Goal: Navigation & Orientation: Find specific page/section

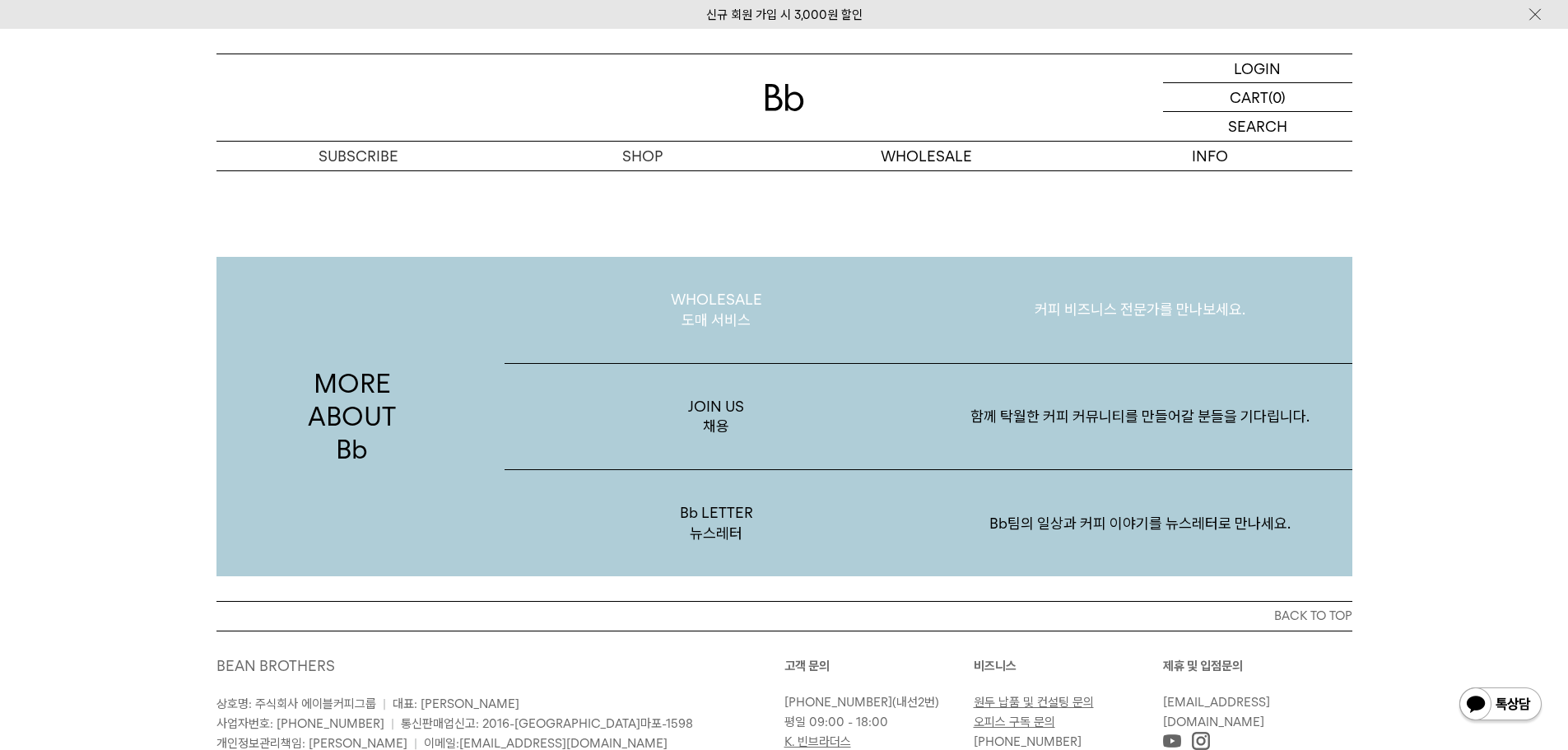
scroll to position [3210, 0]
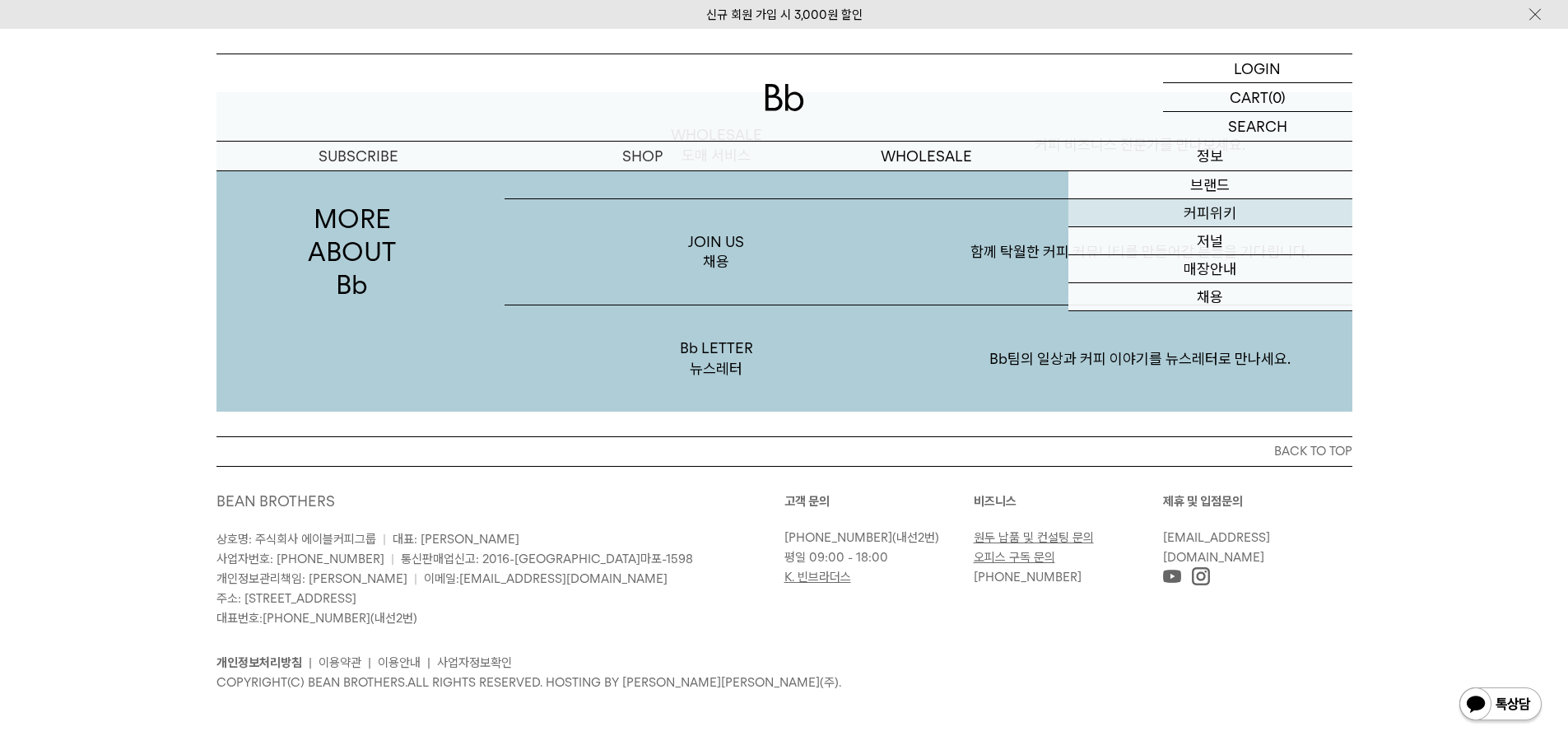
click at [1223, 208] on link "커피위키" at bounding box center [1210, 213] width 284 height 28
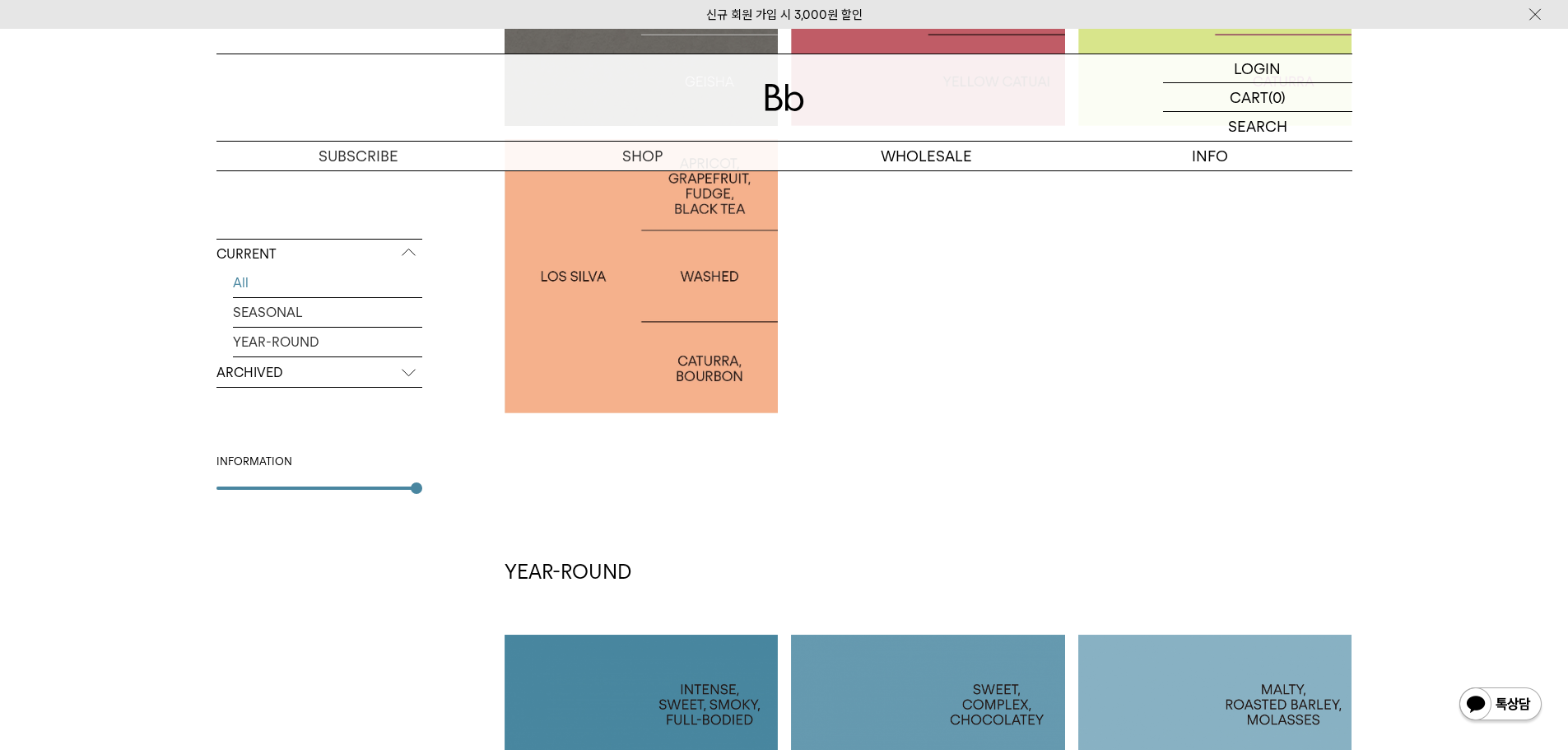
scroll to position [1153, 0]
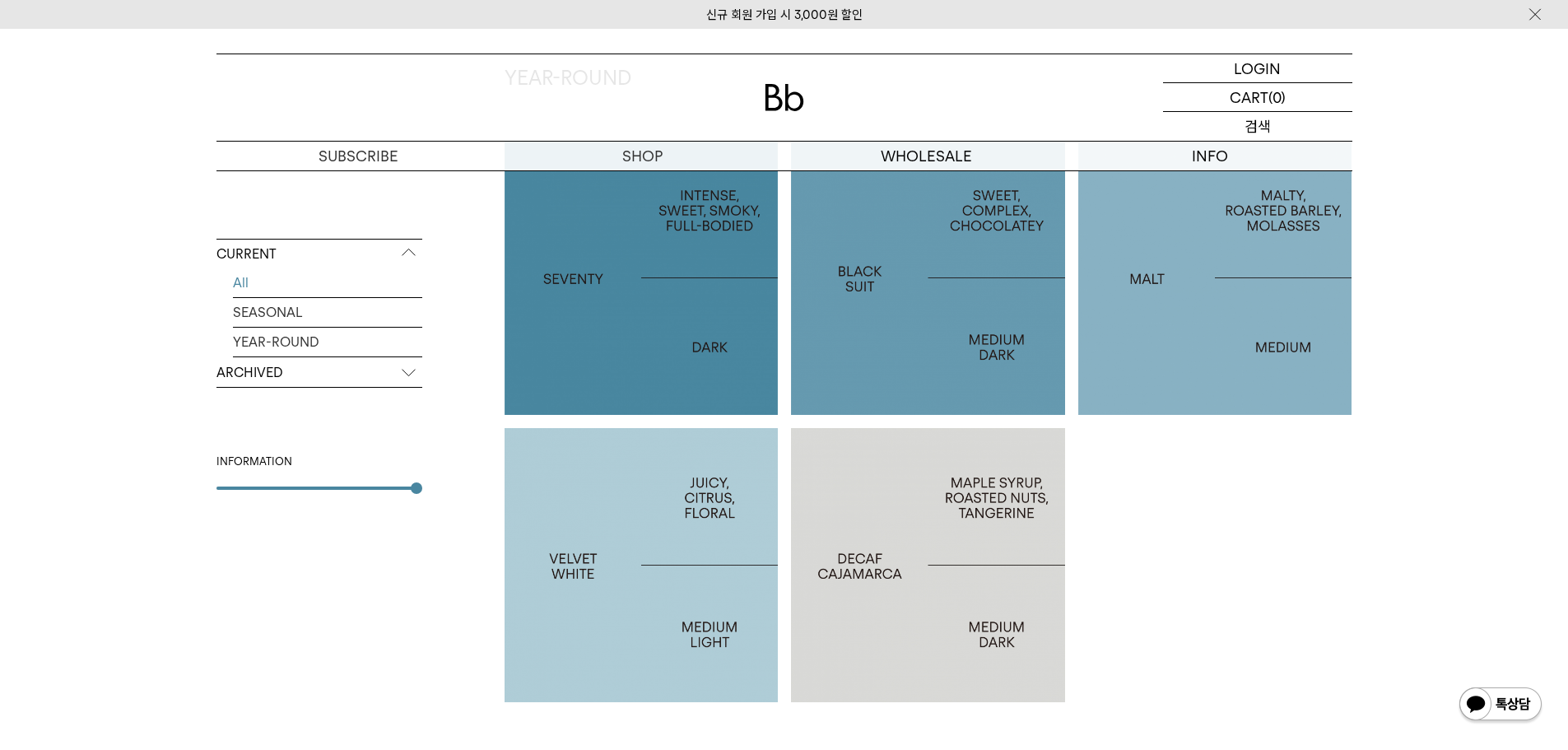
click at [1265, 127] on p "검색" at bounding box center [1258, 126] width 27 height 29
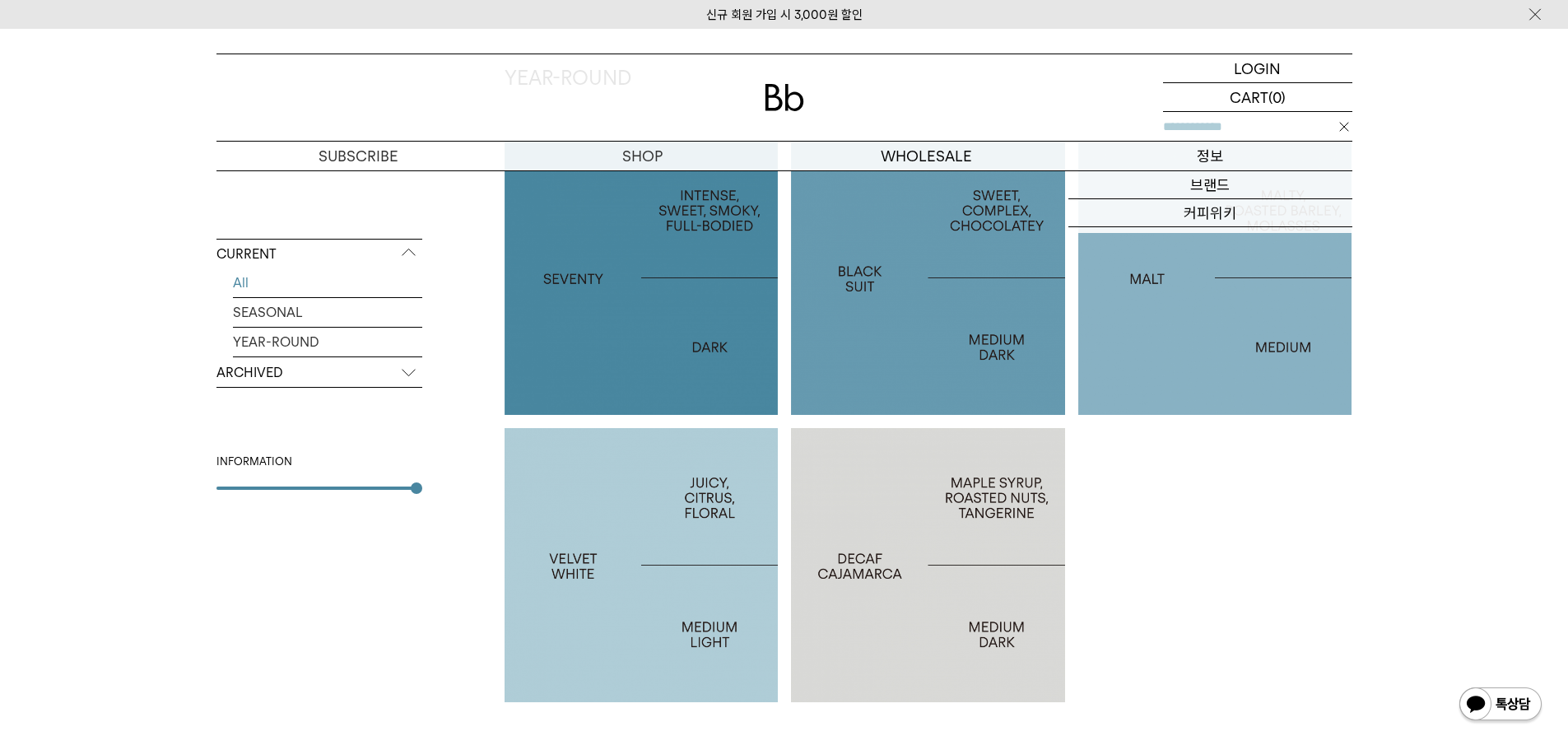
click at [1250, 147] on p "정보" at bounding box center [1210, 156] width 284 height 29
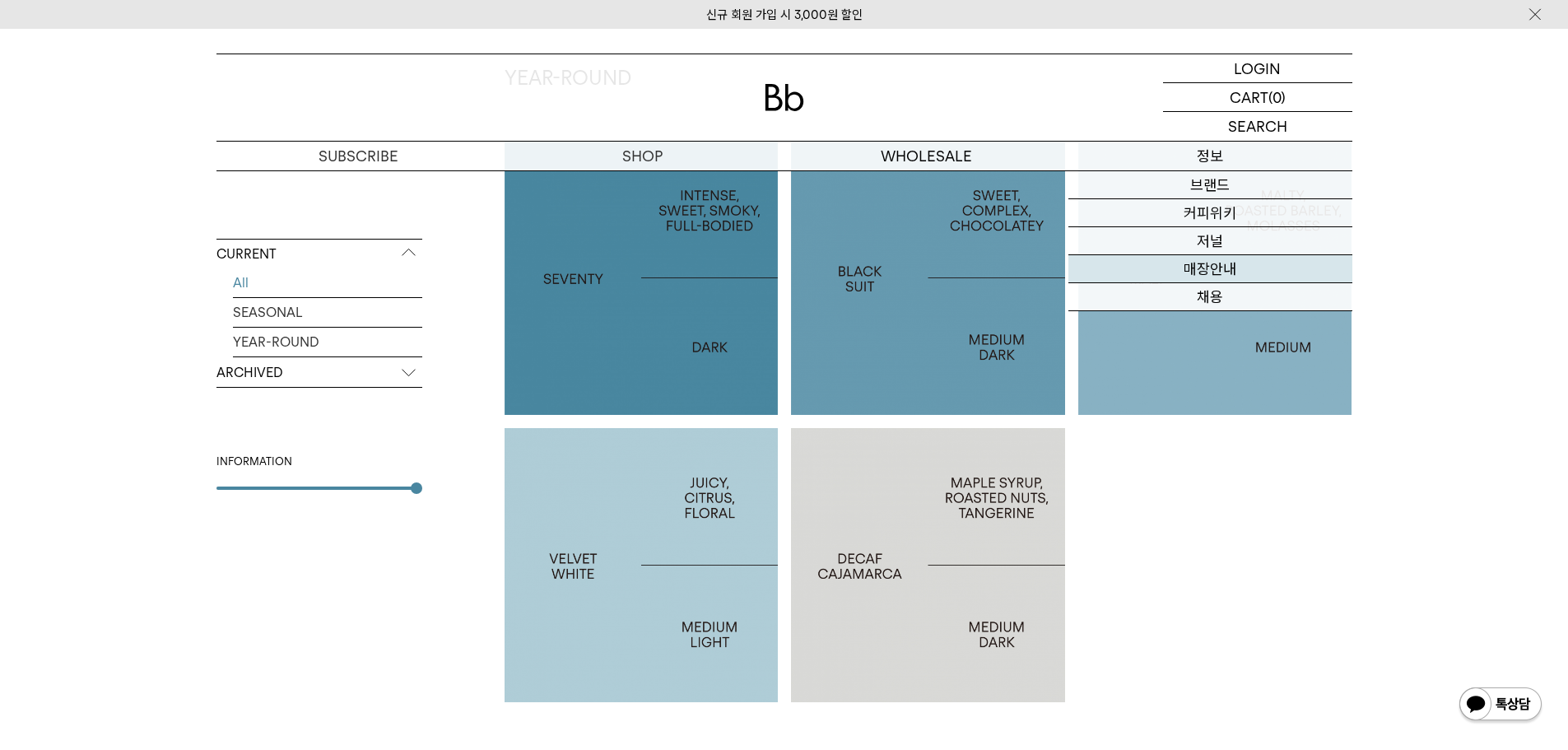
click at [1223, 277] on link "매장안내" at bounding box center [1210, 268] width 284 height 28
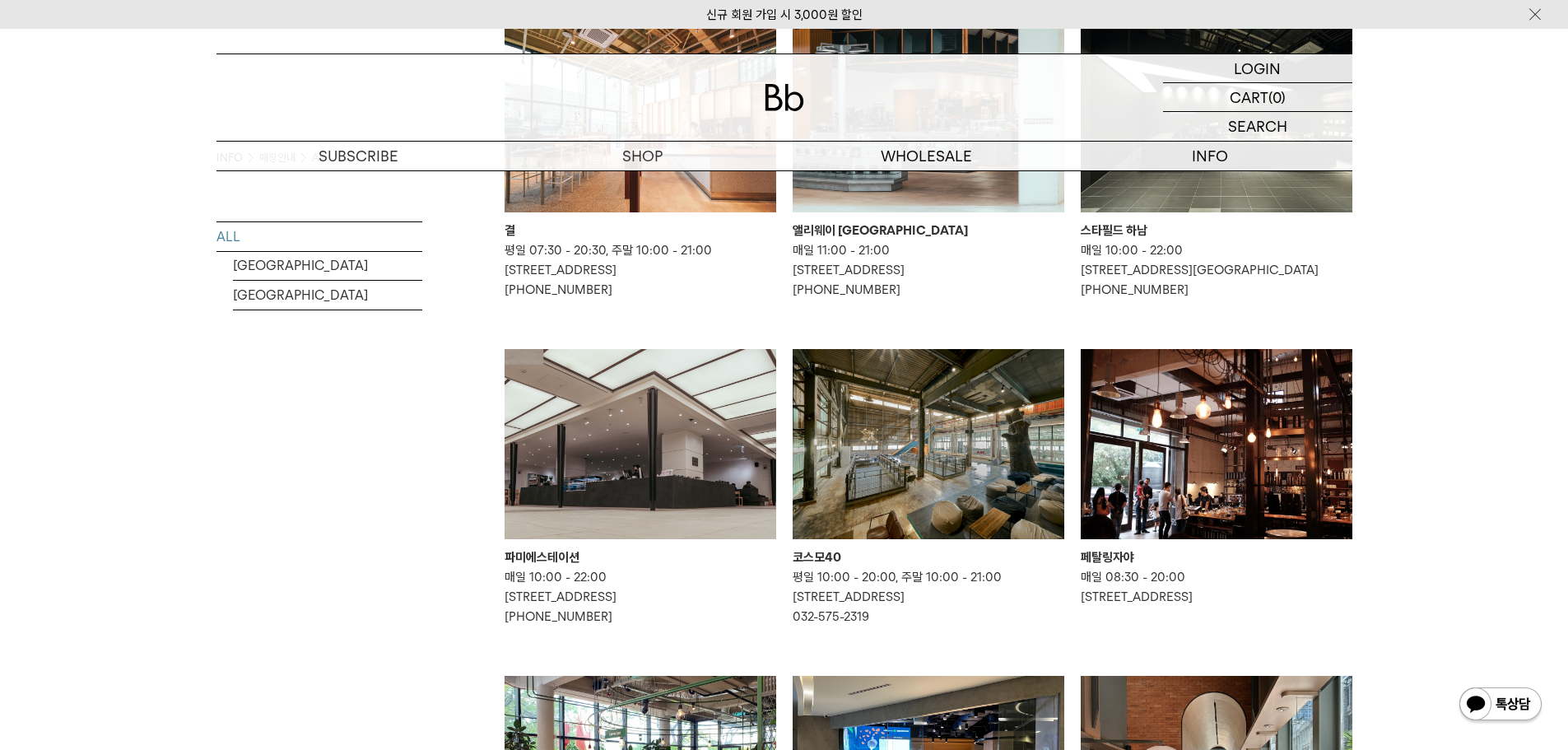
scroll to position [133, 0]
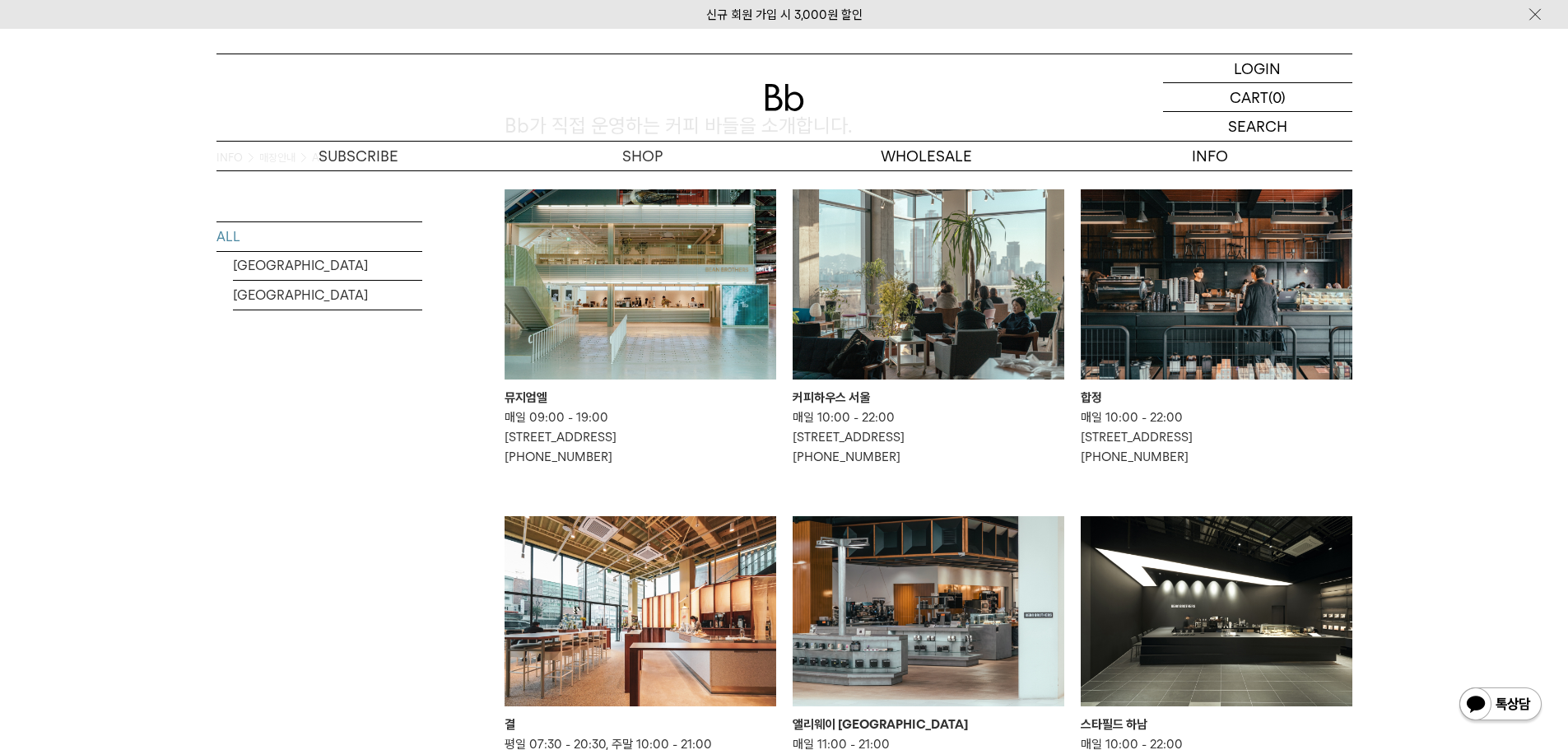
click at [886, 287] on img at bounding box center [928, 284] width 271 height 190
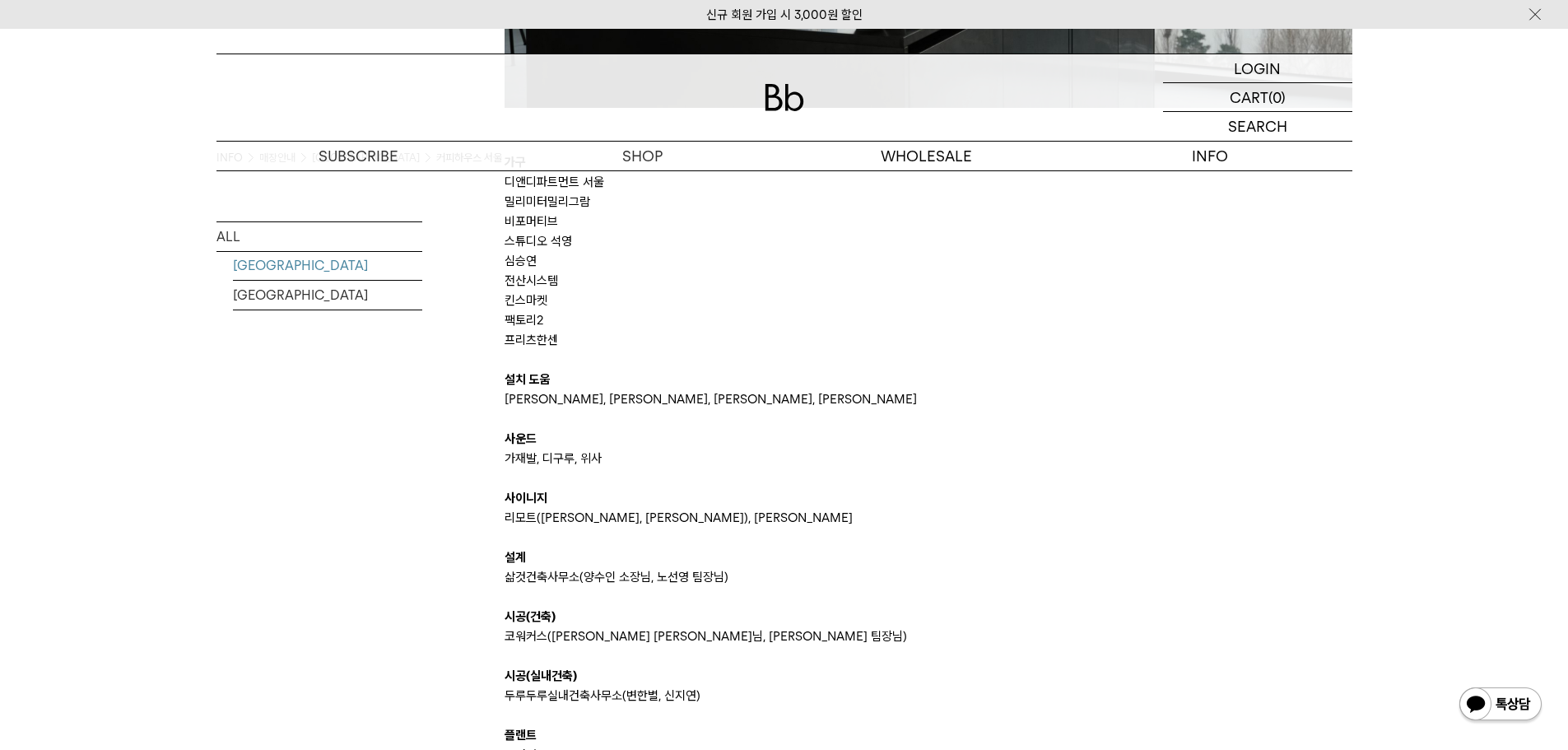
scroll to position [3623, 0]
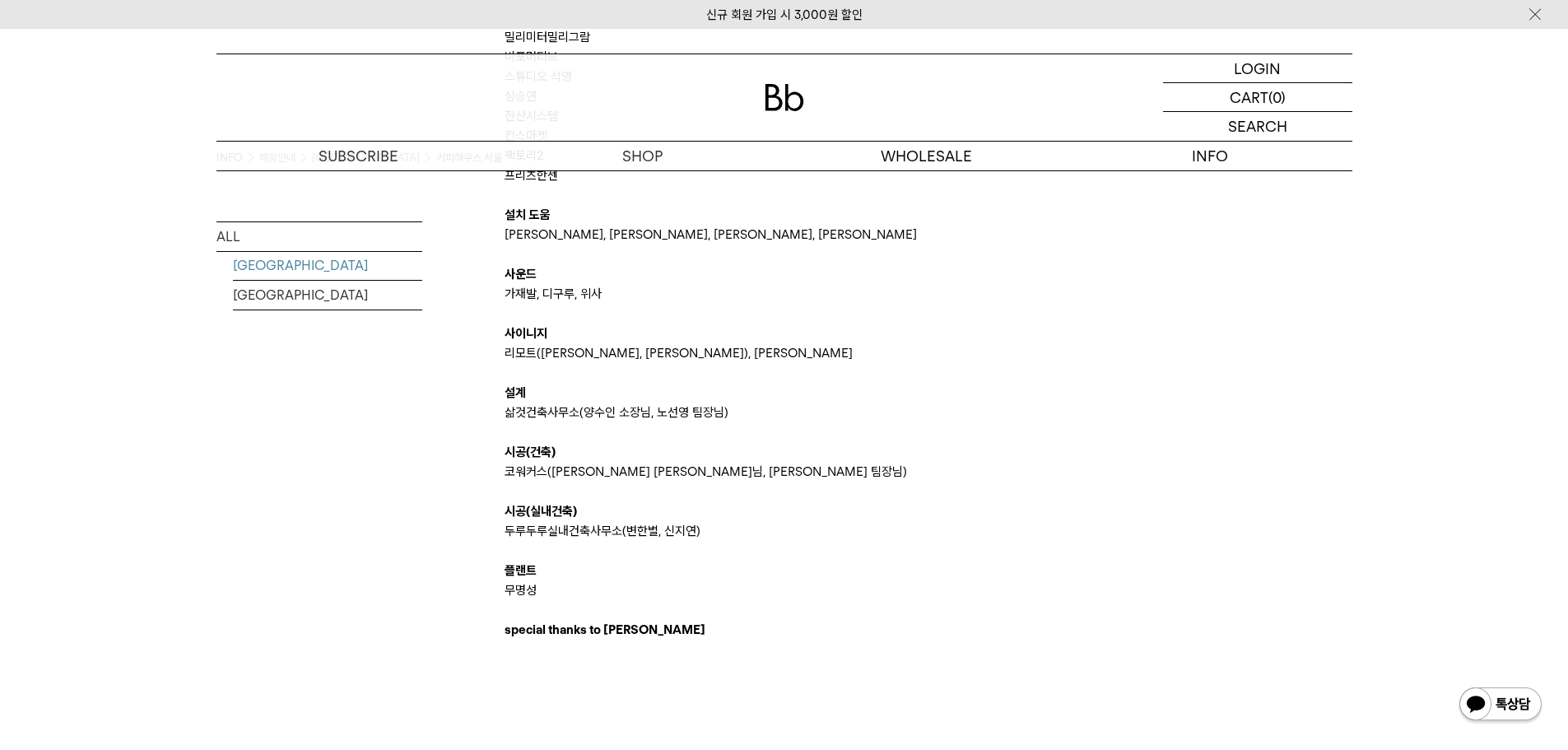
click at [888, 296] on p "가재발, 디구루, 위사" at bounding box center [928, 293] width 848 height 20
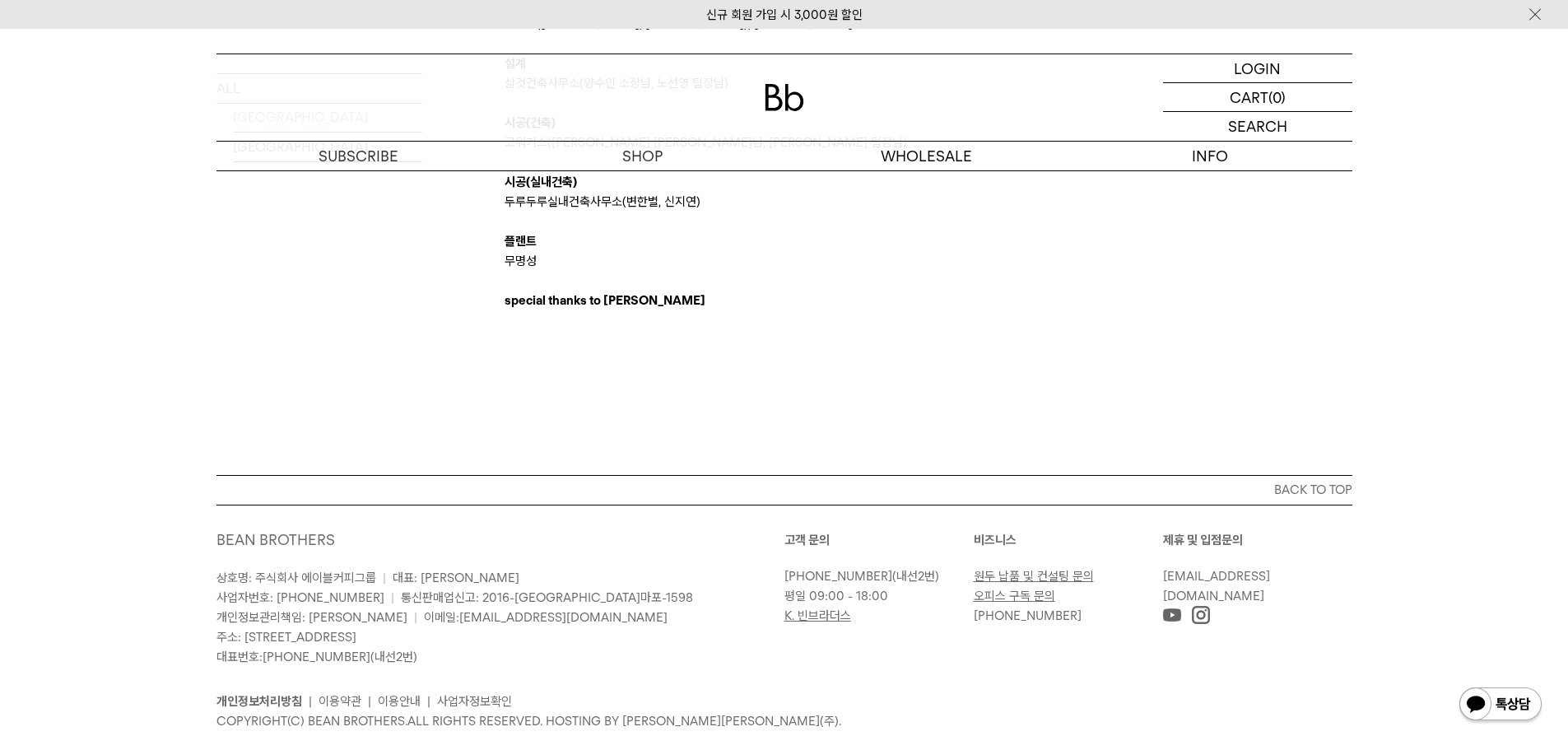
click at [888, 296] on p "special thanks to THILA" at bounding box center [928, 300] width 848 height 20
click at [884, 286] on p at bounding box center [928, 281] width 848 height 20
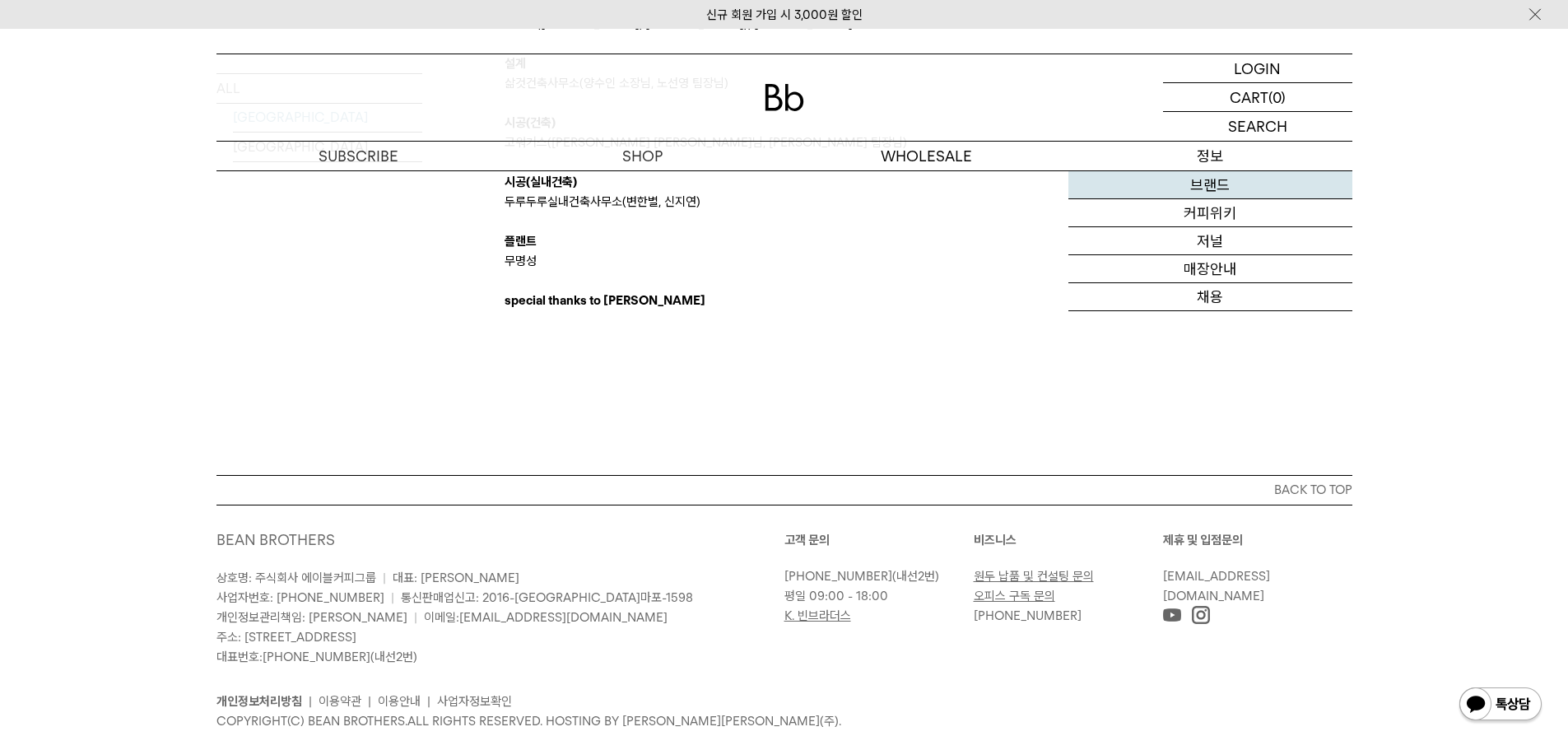
click at [1193, 182] on link "브랜드" at bounding box center [1210, 184] width 284 height 28
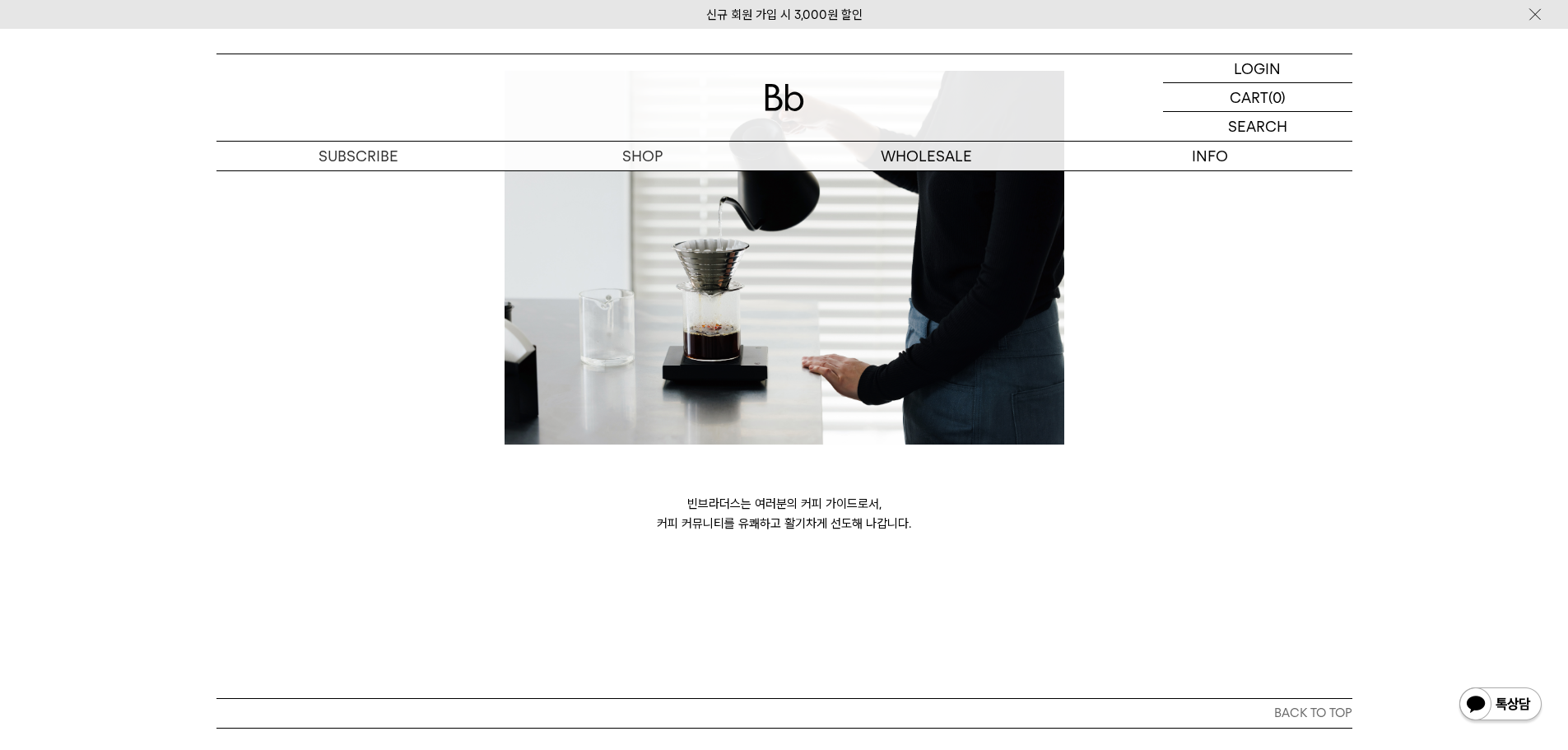
scroll to position [4504, 0]
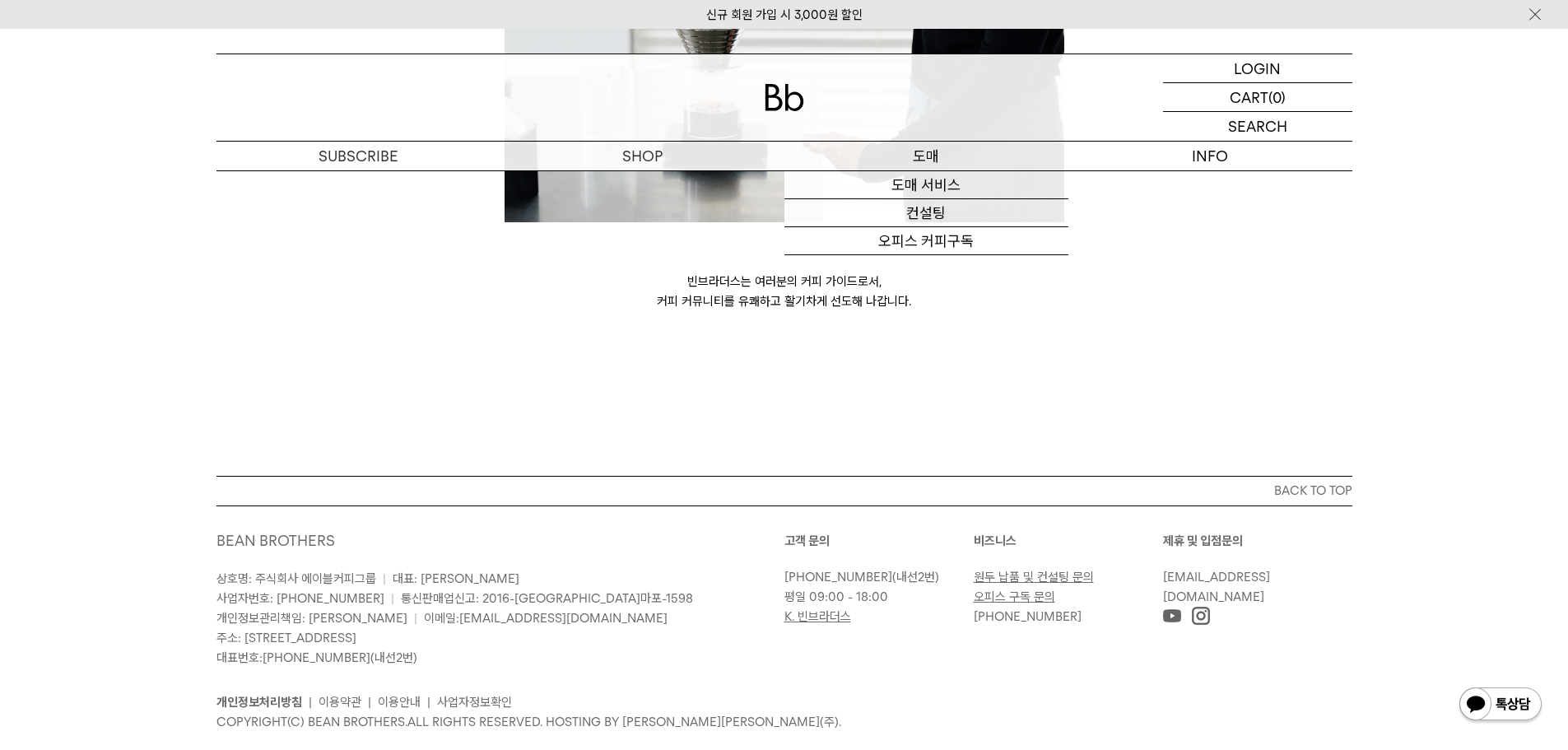
click at [945, 159] on p "도매" at bounding box center [925, 156] width 284 height 29
click at [935, 180] on link "도매 서비스" at bounding box center [925, 184] width 284 height 28
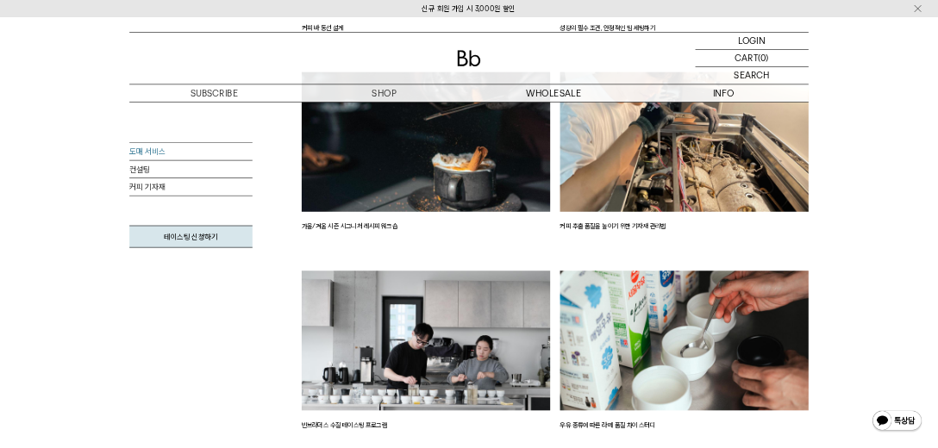
scroll to position [3189, 0]
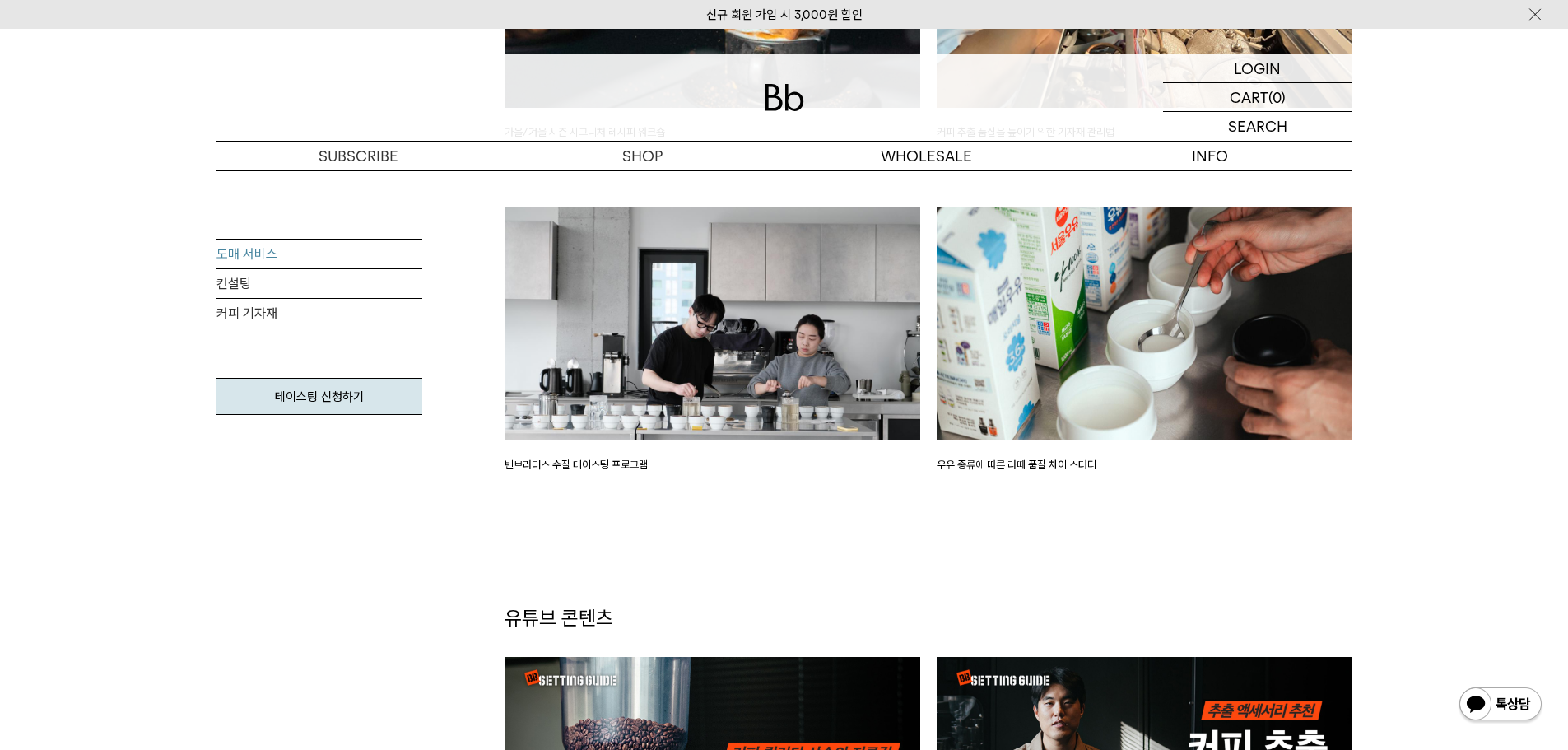
click at [814, 314] on img at bounding box center [711, 323] width 415 height 234
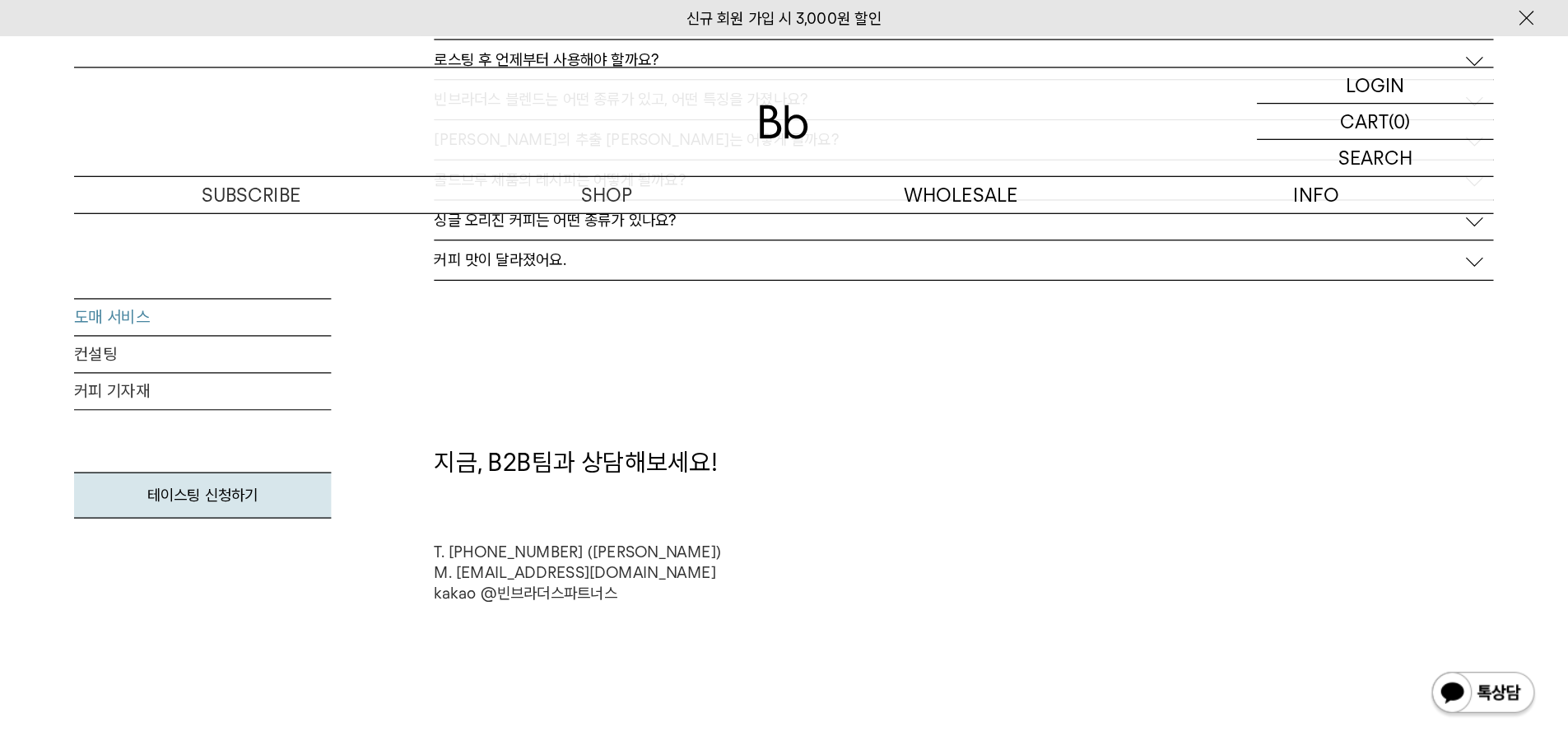
scroll to position [4455, 0]
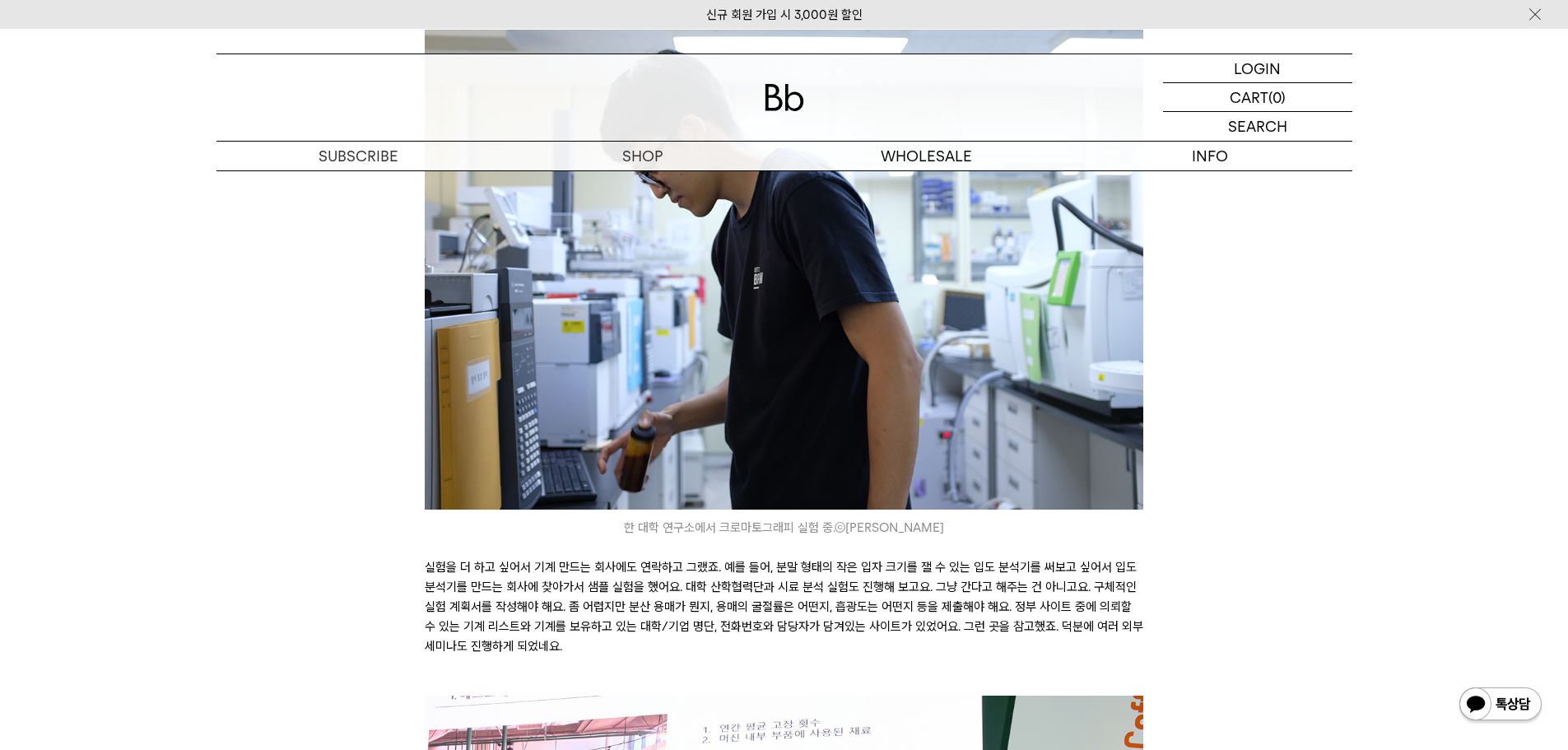
scroll to position [7328, 0]
